Goal: Transaction & Acquisition: Purchase product/service

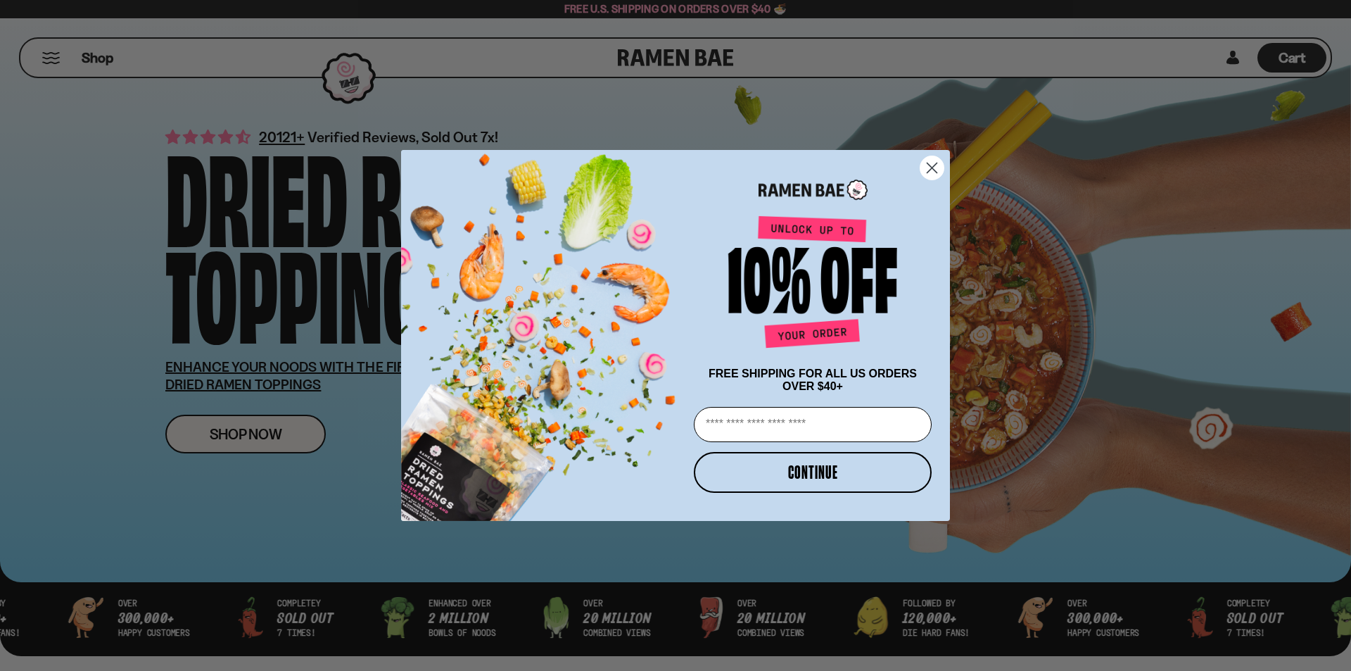
click at [932, 160] on circle "Close dialog" at bounding box center [931, 167] width 23 height 23
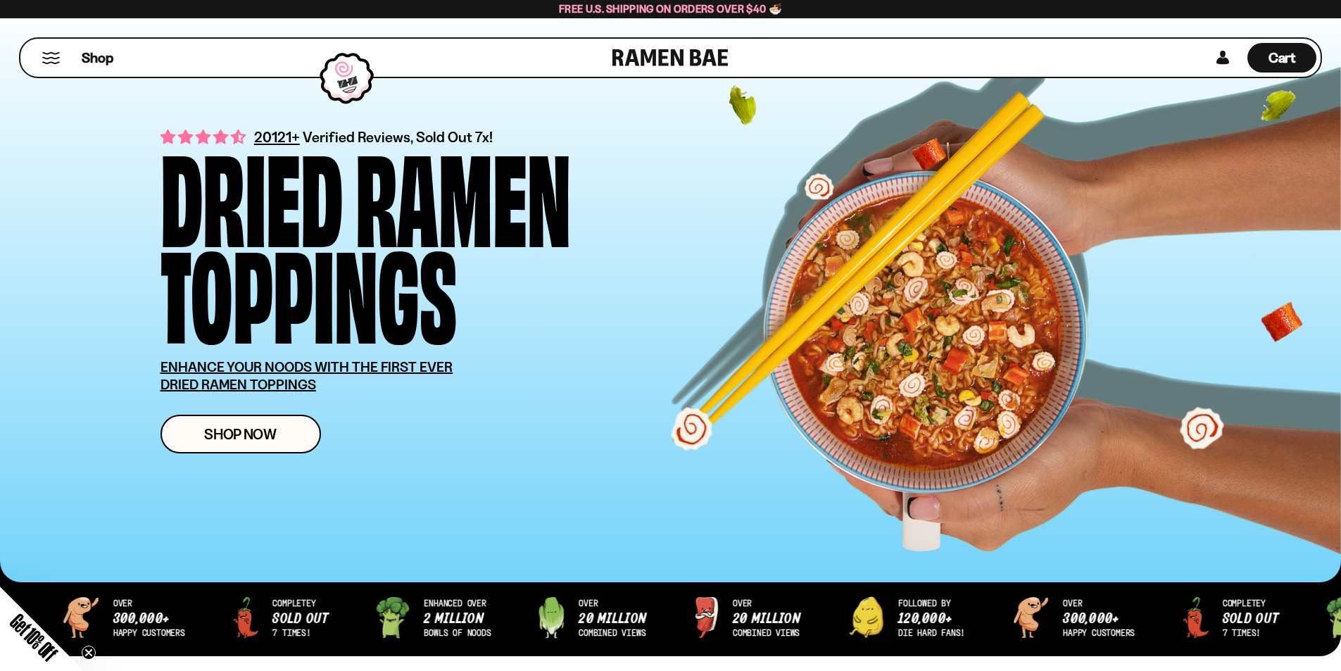
click at [46, 62] on button "Mobile Menu Trigger" at bounding box center [51, 58] width 19 height 12
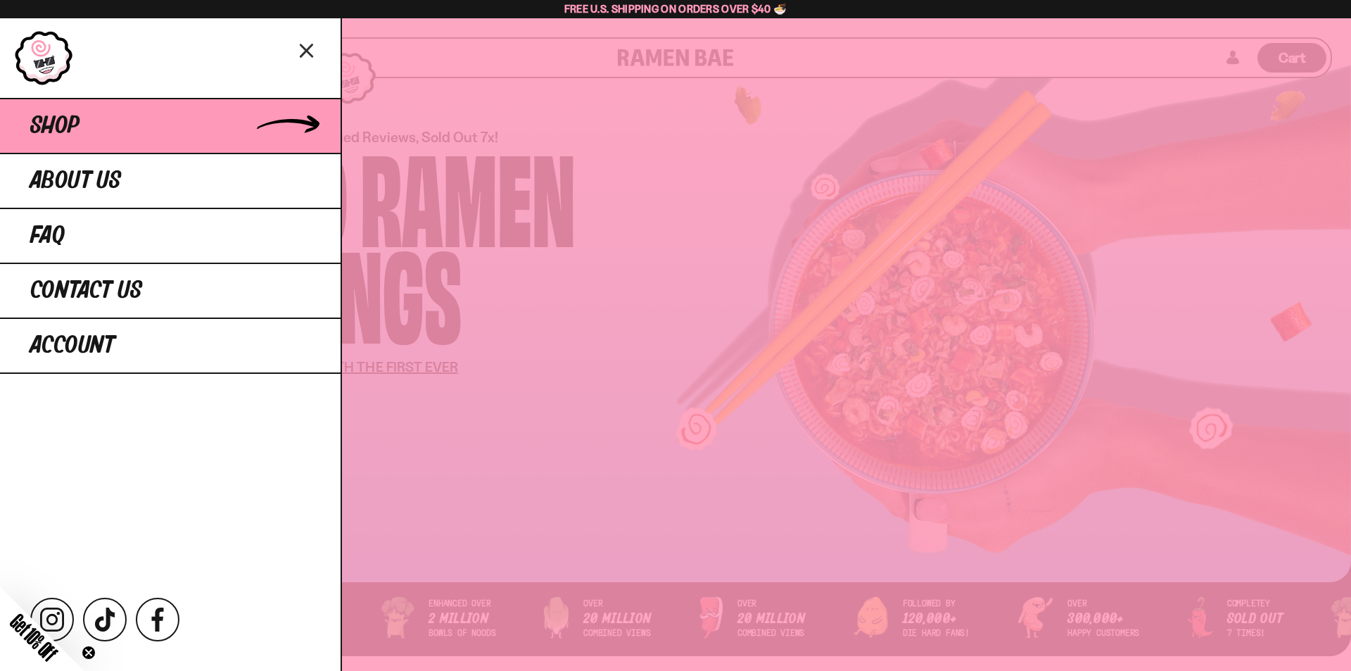
click at [65, 134] on span "Shop" at bounding box center [54, 125] width 49 height 25
